Goal: Check status: Check status

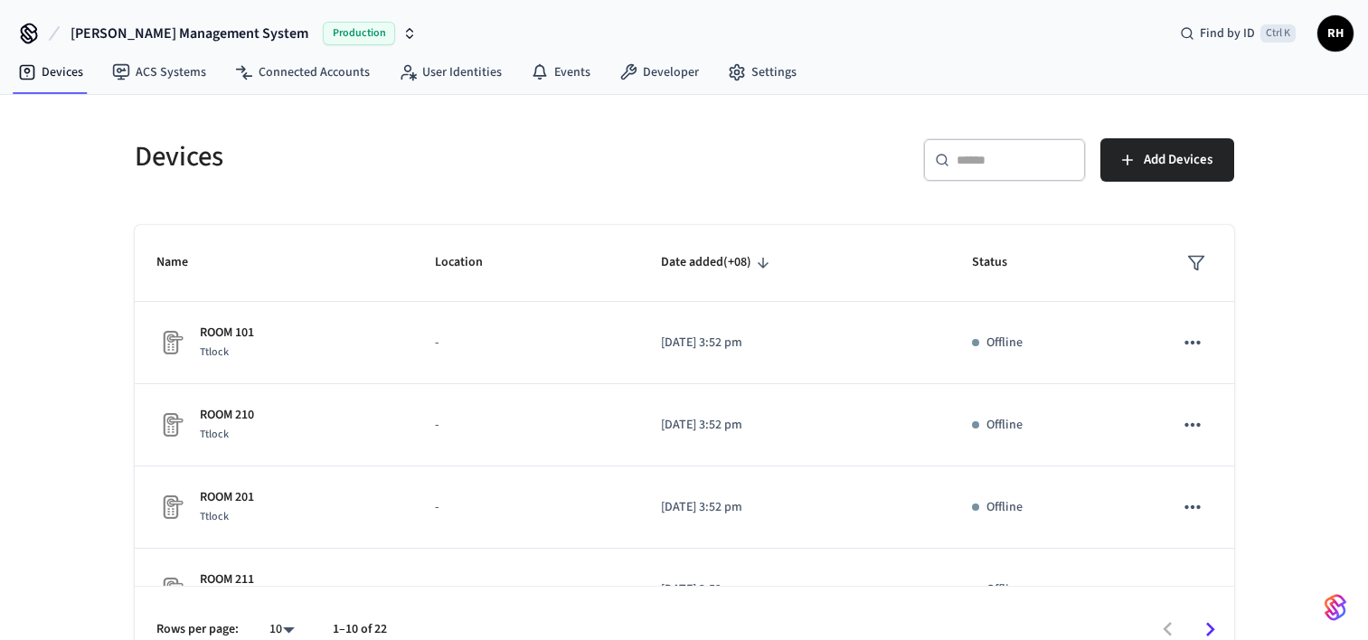
scroll to position [33, 0]
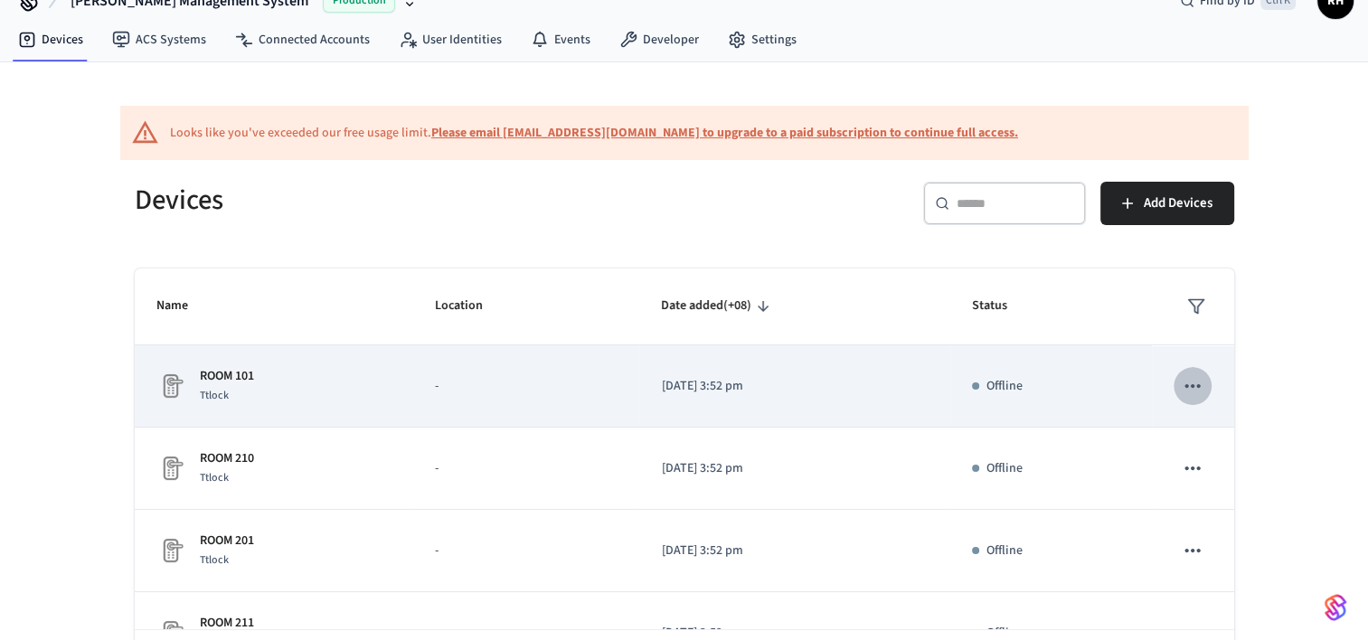
click at [1181, 387] on icon "sticky table" at bounding box center [1193, 386] width 24 height 24
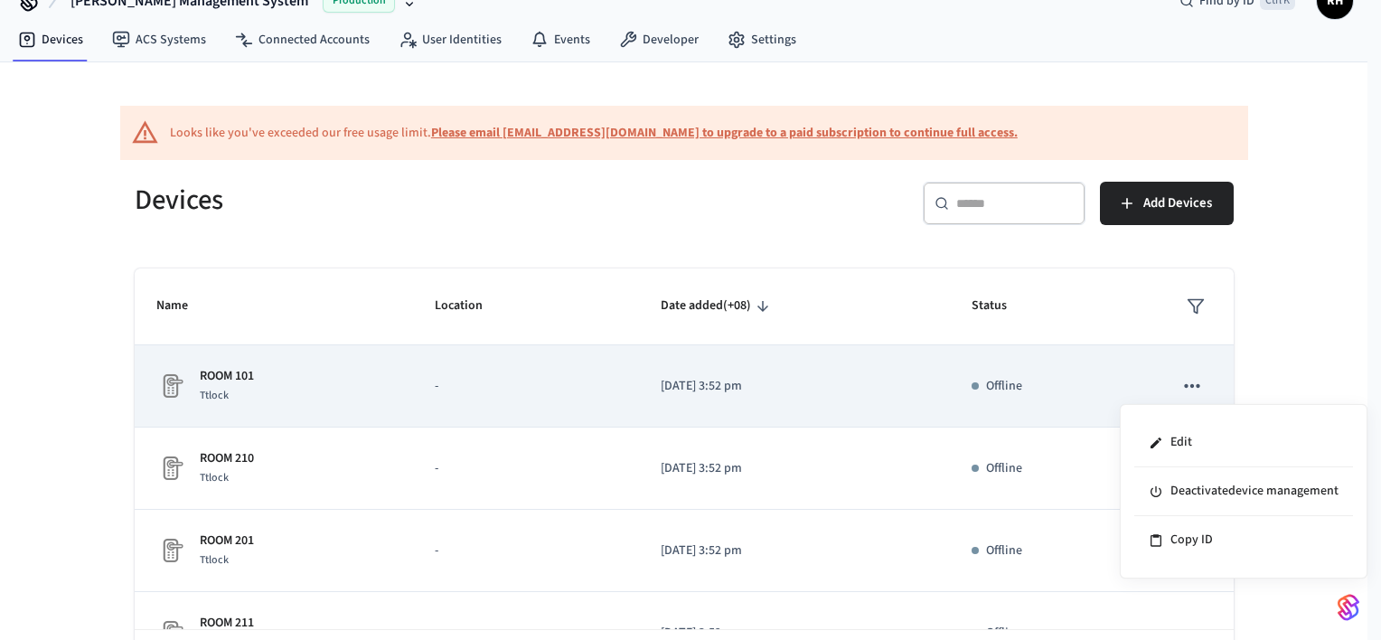
click at [1180, 387] on div at bounding box center [690, 320] width 1381 height 640
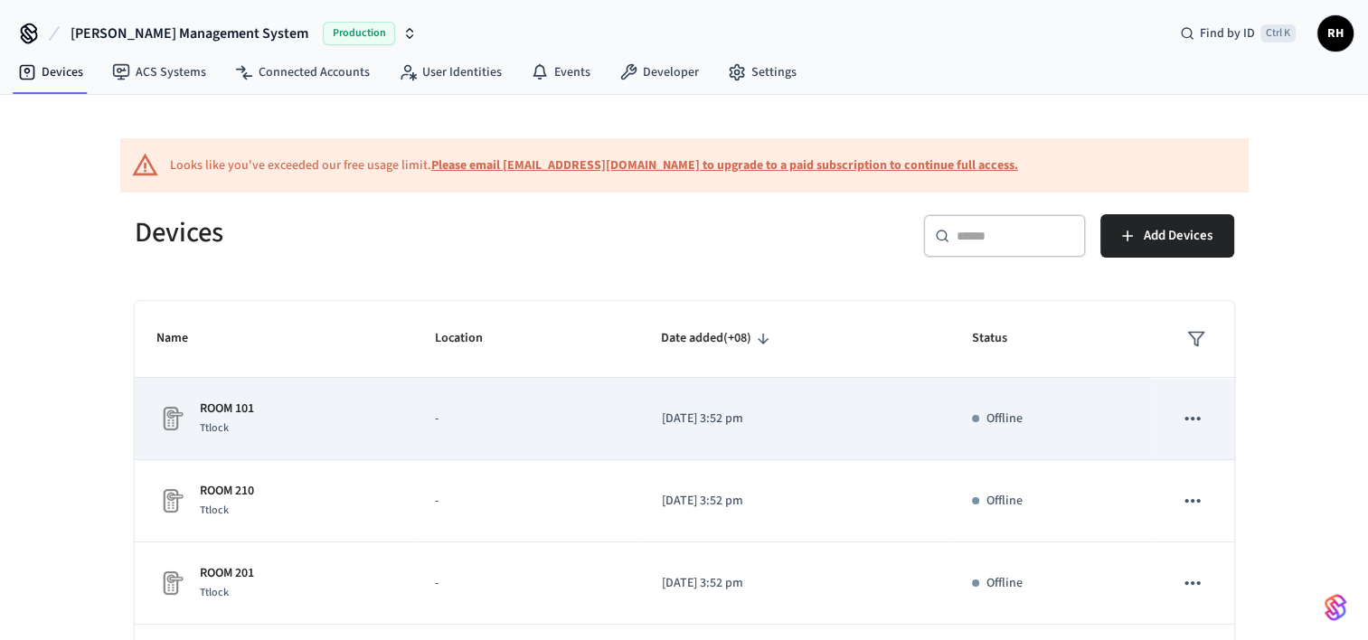
click at [409, 408] on td "ROOM 101 Ttlock" at bounding box center [274, 419] width 278 height 82
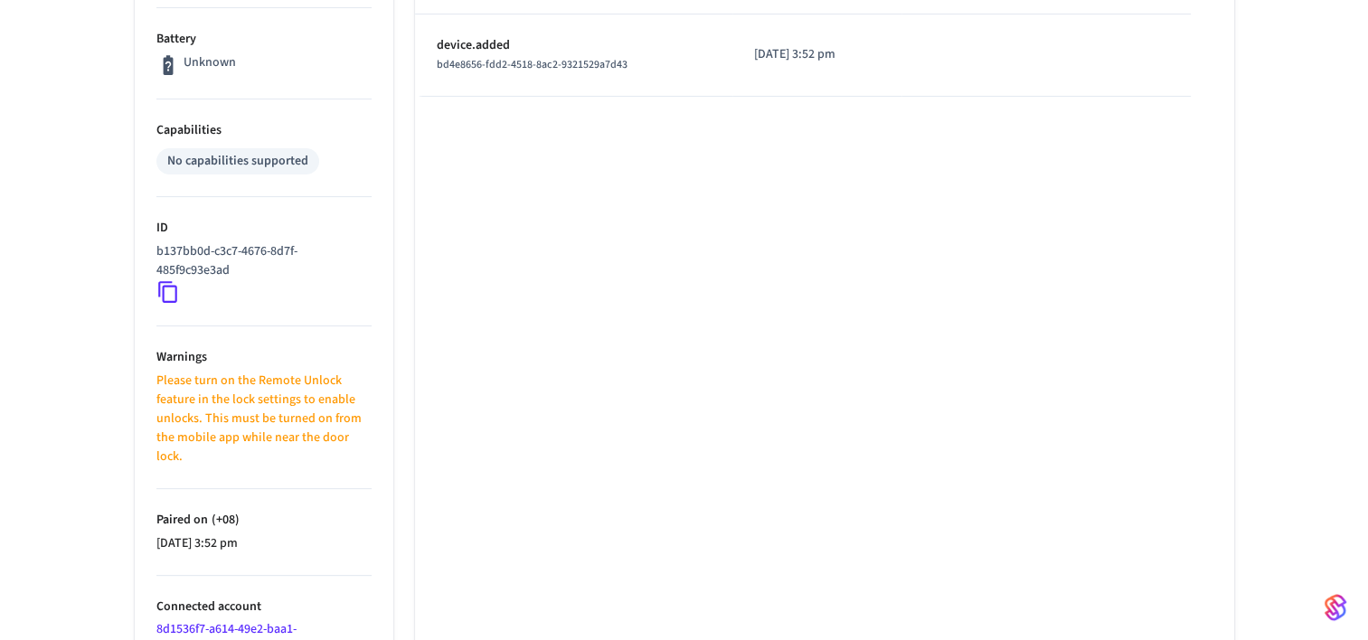
scroll to position [683, 0]
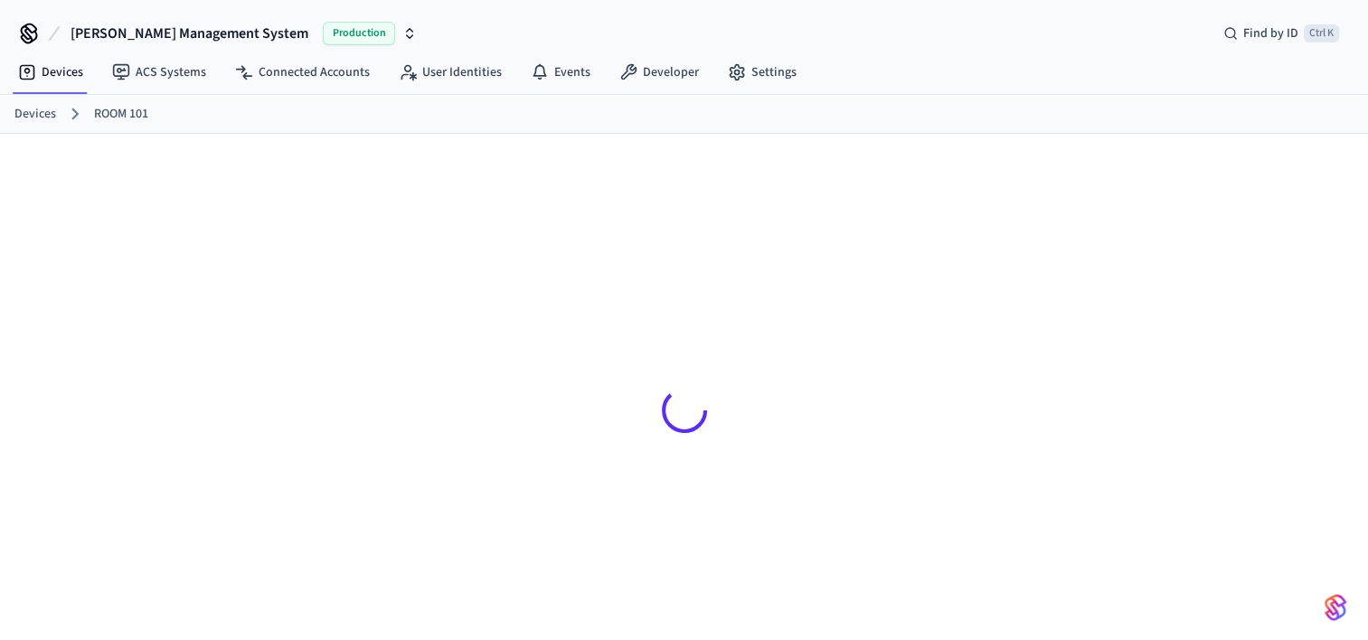
scroll to position [79, 0]
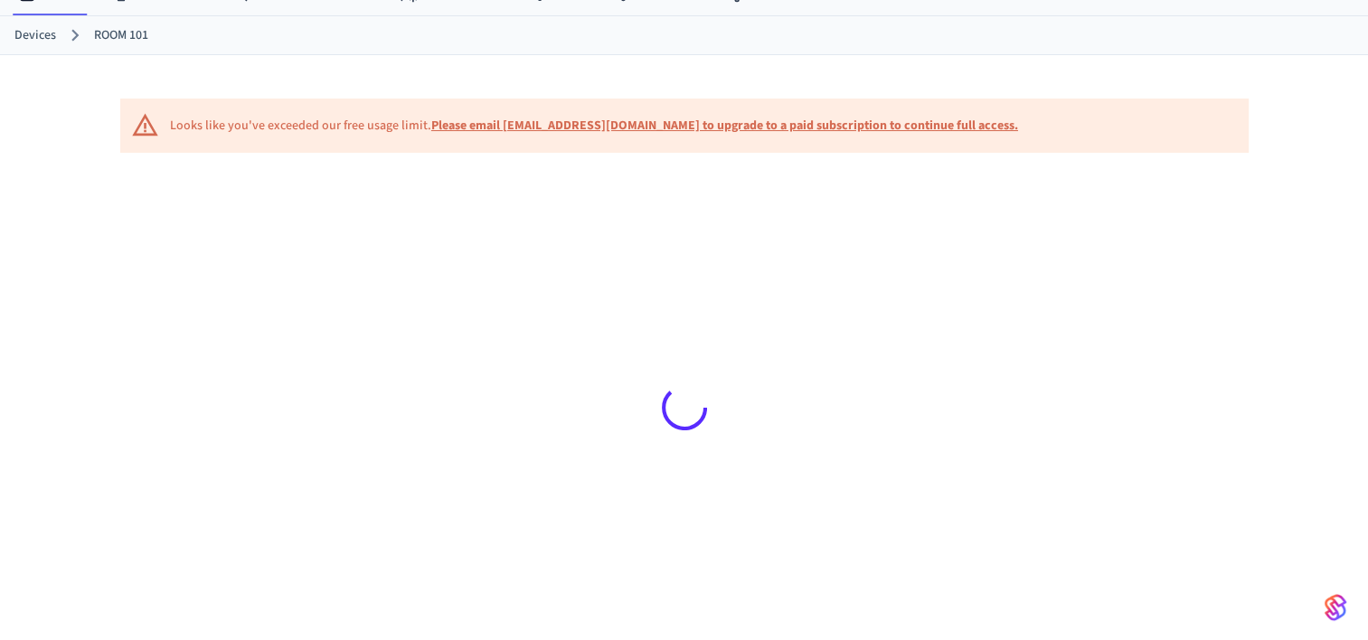
click at [664, 128] on b "Please email [EMAIL_ADDRESS][DOMAIN_NAME] to upgrade to a paid subscription to …" at bounding box center [724, 126] width 587 height 18
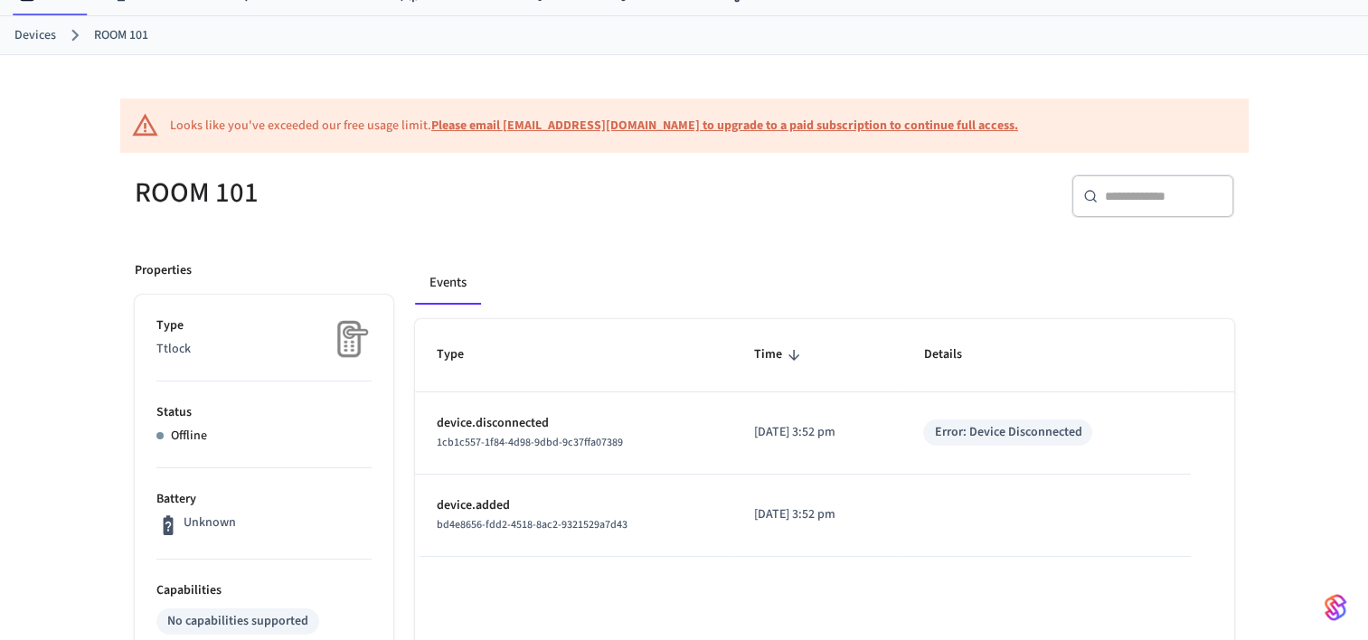
click at [937, 418] on td "Error: Device Disconnected" at bounding box center [1045, 433] width 288 height 82
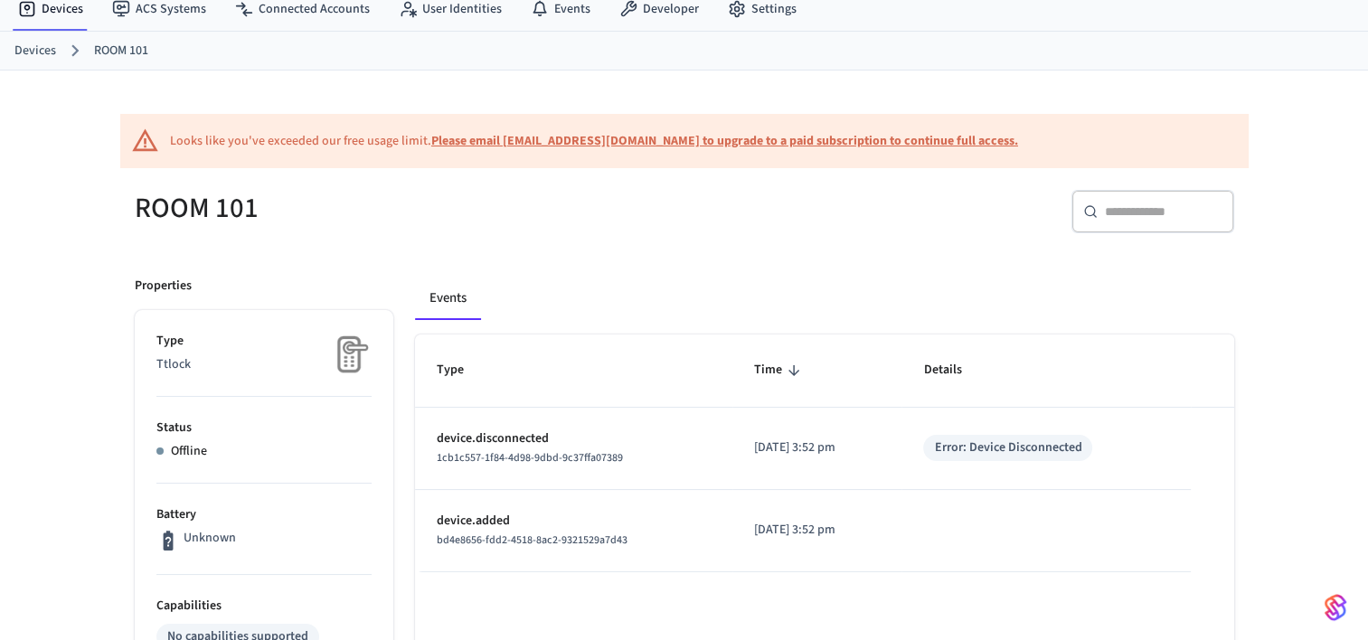
scroll to position [0, 0]
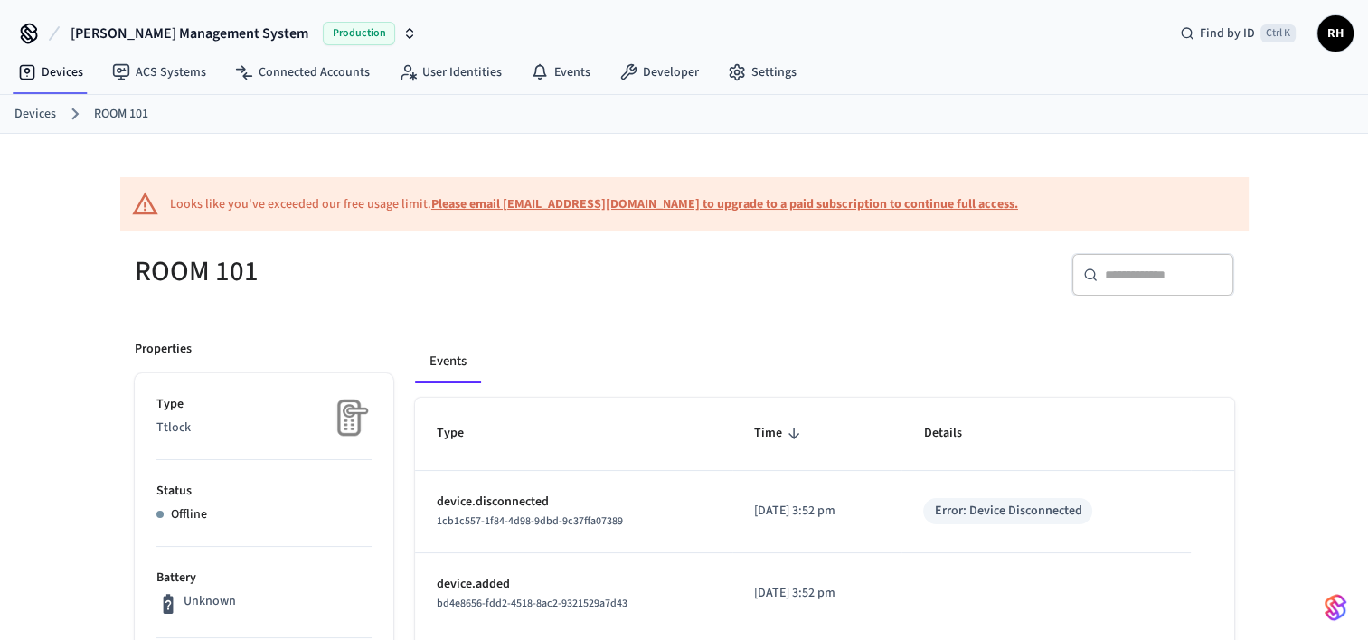
click at [47, 123] on ol "Devices ROOM 101" at bounding box center [690, 114] width 1353 height 24
click at [42, 115] on link "Devices" at bounding box center [35, 114] width 42 height 19
